Goal: Information Seeking & Learning: Find specific page/section

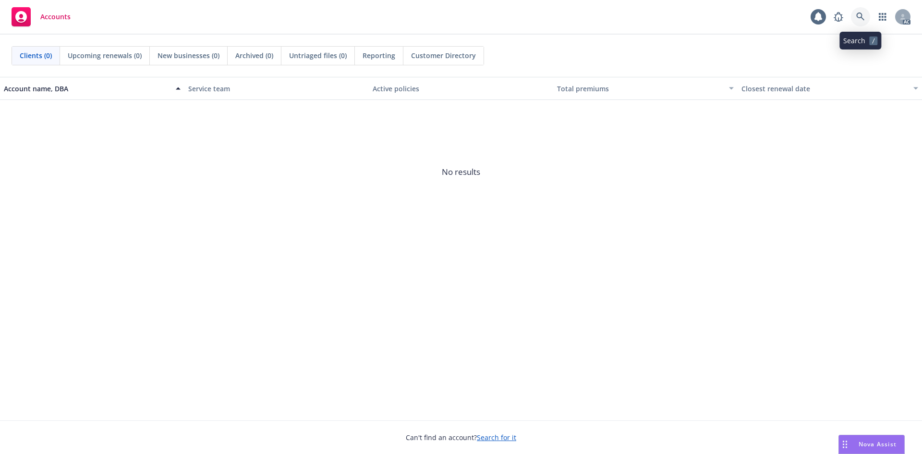
click at [868, 17] on link at bounding box center [860, 16] width 19 height 19
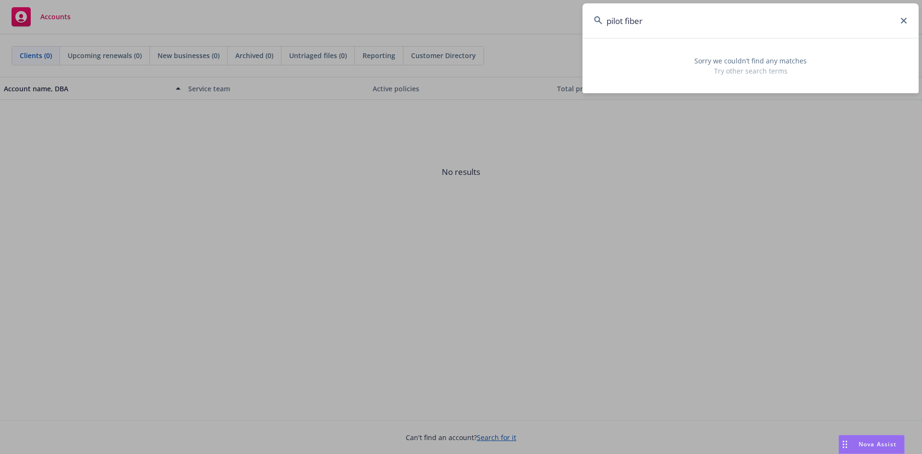
click at [625, 20] on input "pilot fiber" at bounding box center [751, 20] width 336 height 35
click at [647, 20] on input "pilotfiber" at bounding box center [751, 20] width 336 height 35
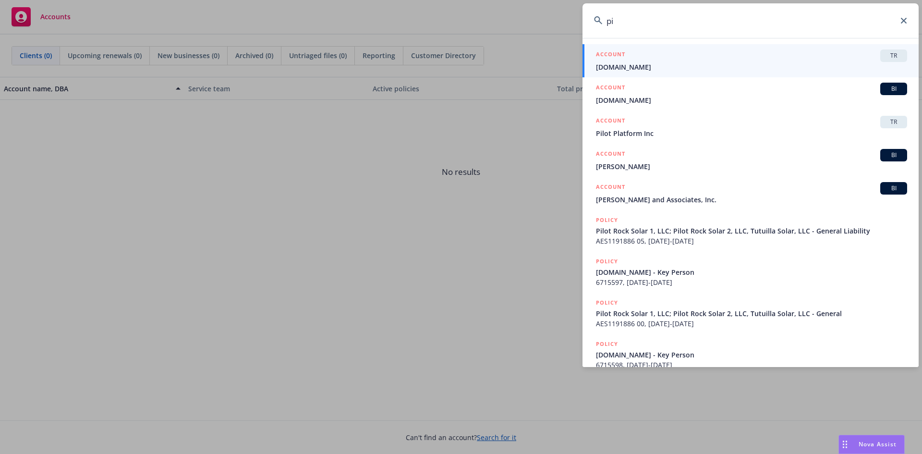
type input "p"
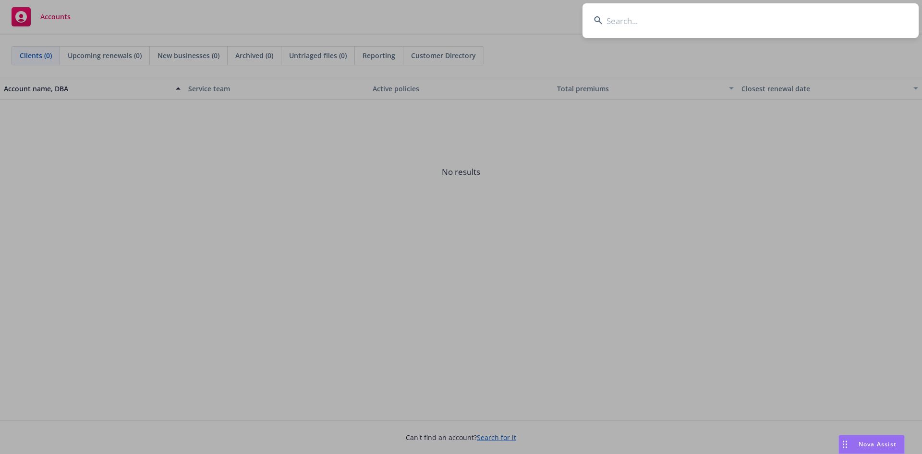
drag, startPoint x: 518, startPoint y: 25, endPoint x: 483, endPoint y: 13, distance: 37.7
